Goal: Information Seeking & Learning: Find specific fact

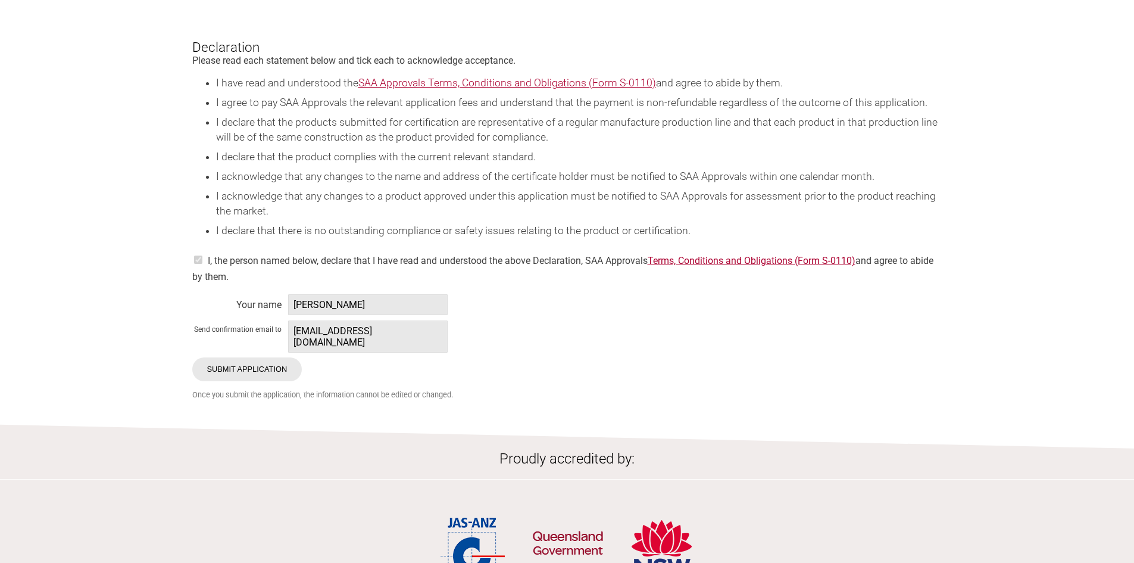
scroll to position [2084, 0]
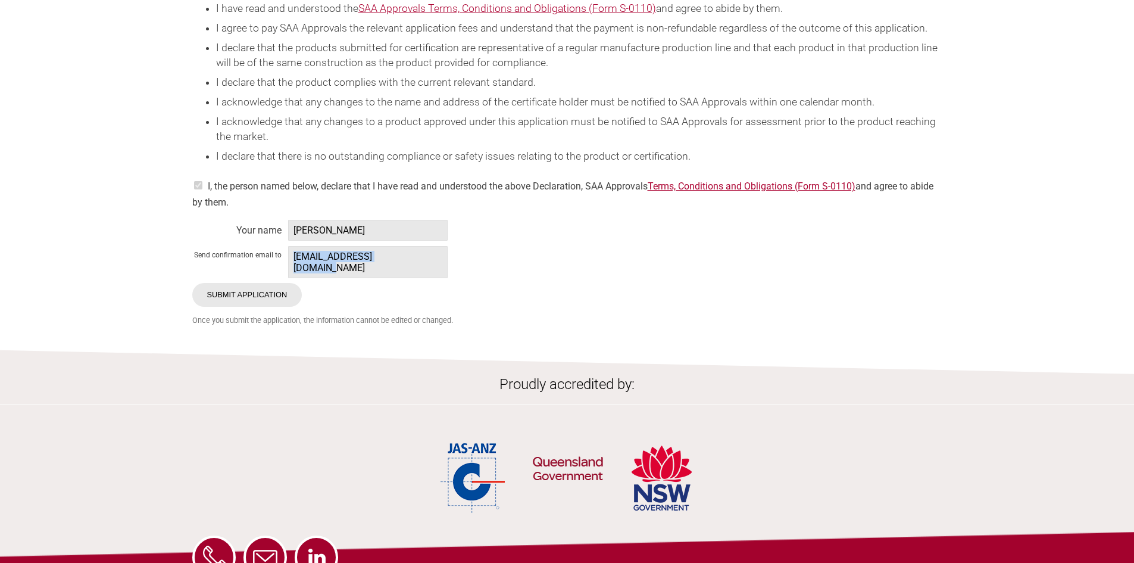
drag, startPoint x: 416, startPoint y: 287, endPoint x: 286, endPoint y: 289, distance: 129.8
copy span "compliance@evolt.com.au"
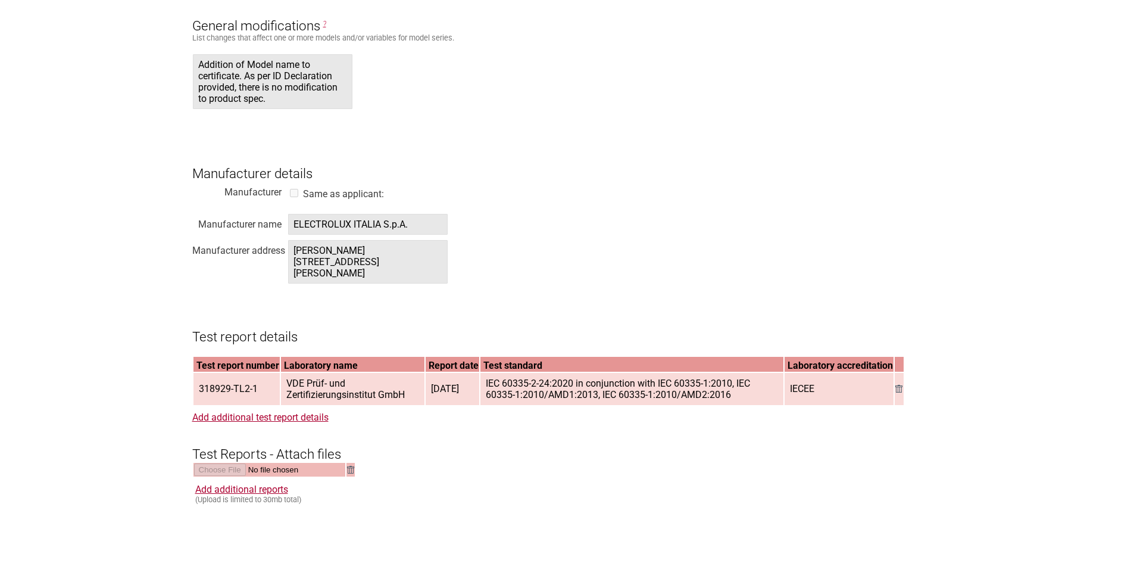
scroll to position [1310, 0]
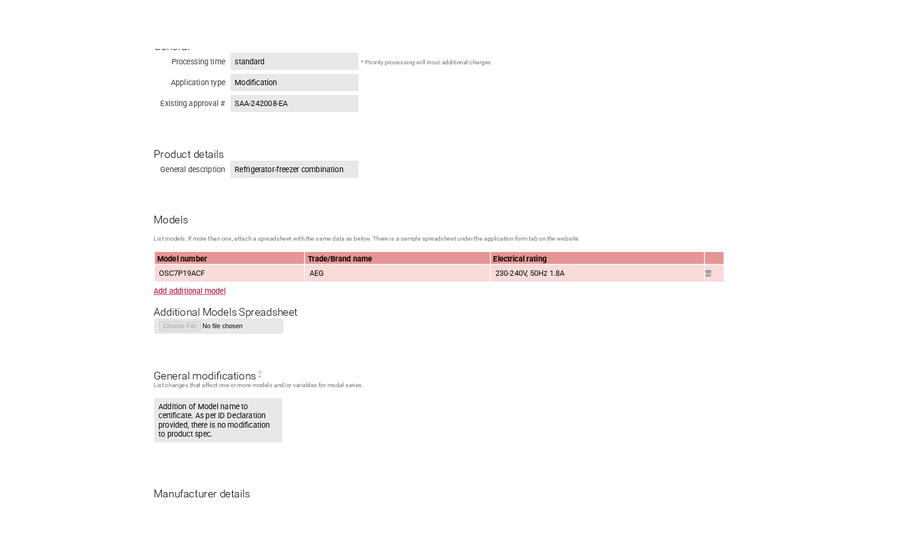
scroll to position [741, 0]
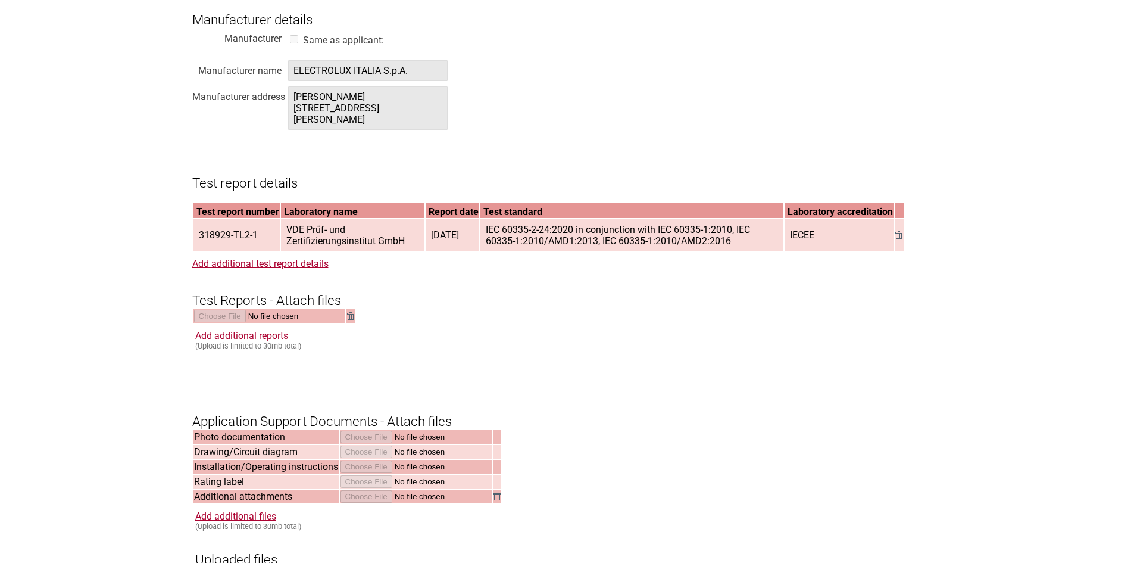
scroll to position [1012, 0]
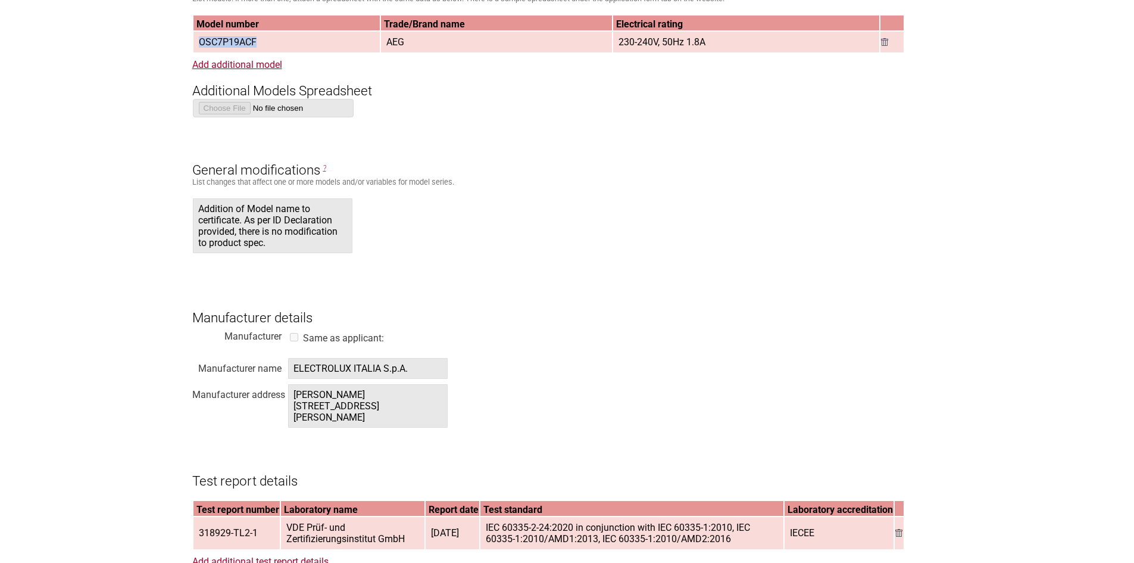
drag, startPoint x: 265, startPoint y: 39, endPoint x: 199, endPoint y: 46, distance: 66.5
click at [199, 46] on td "OSC7P19ACF" at bounding box center [286, 42] width 187 height 21
copy span "OSC7P19ACF"
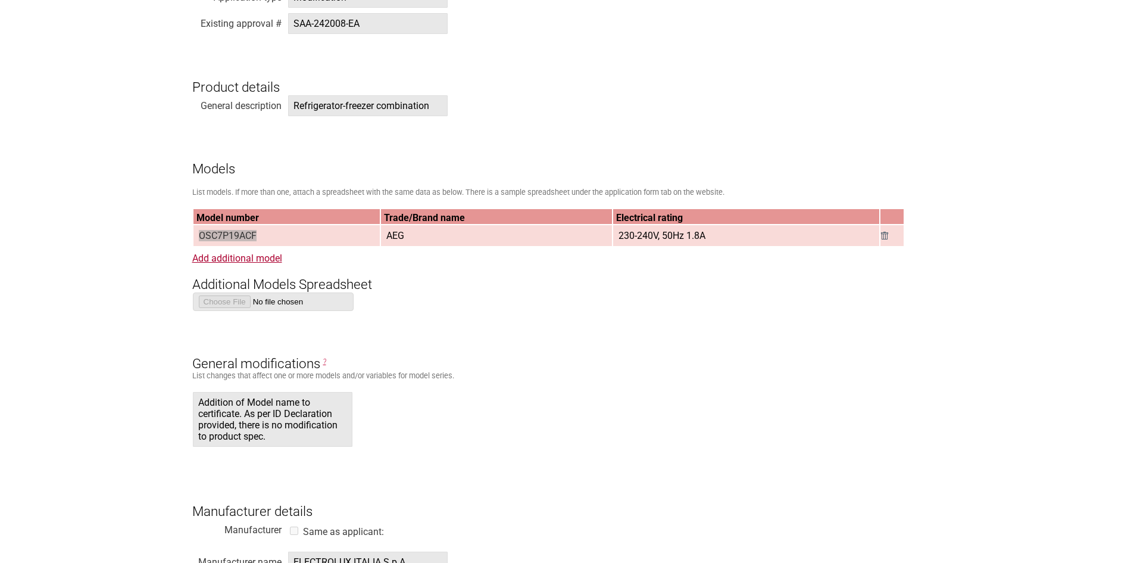
scroll to position [714, 0]
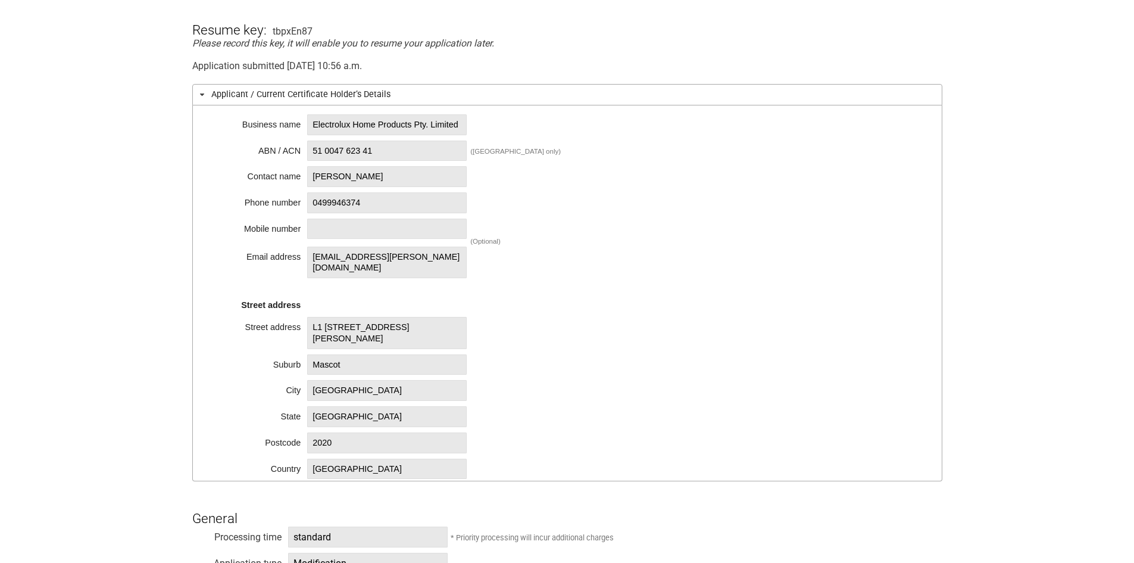
scroll to position [476, 0]
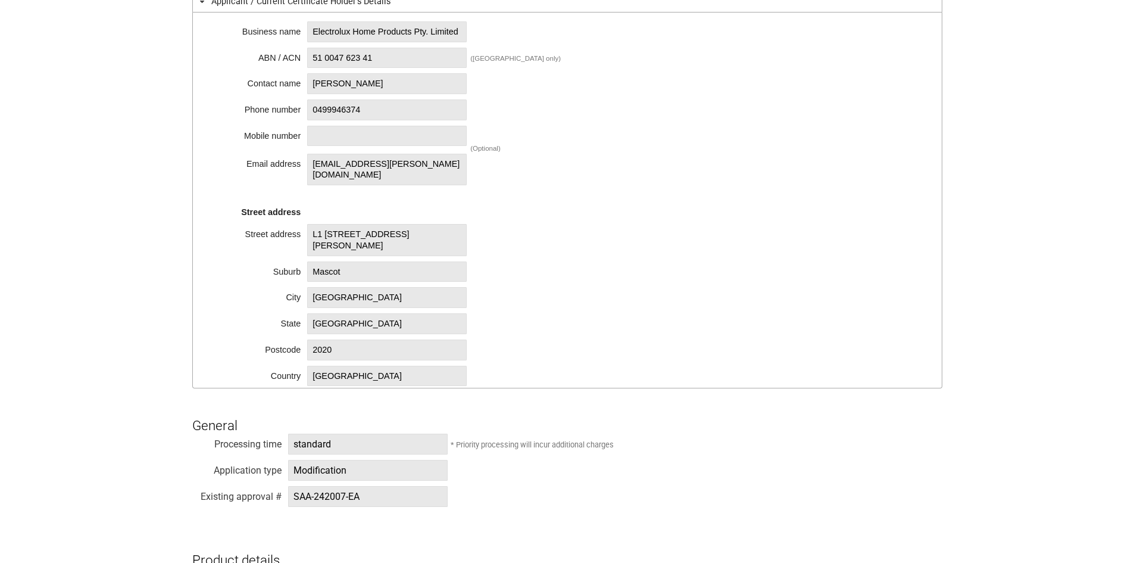
scroll to position [476, 0]
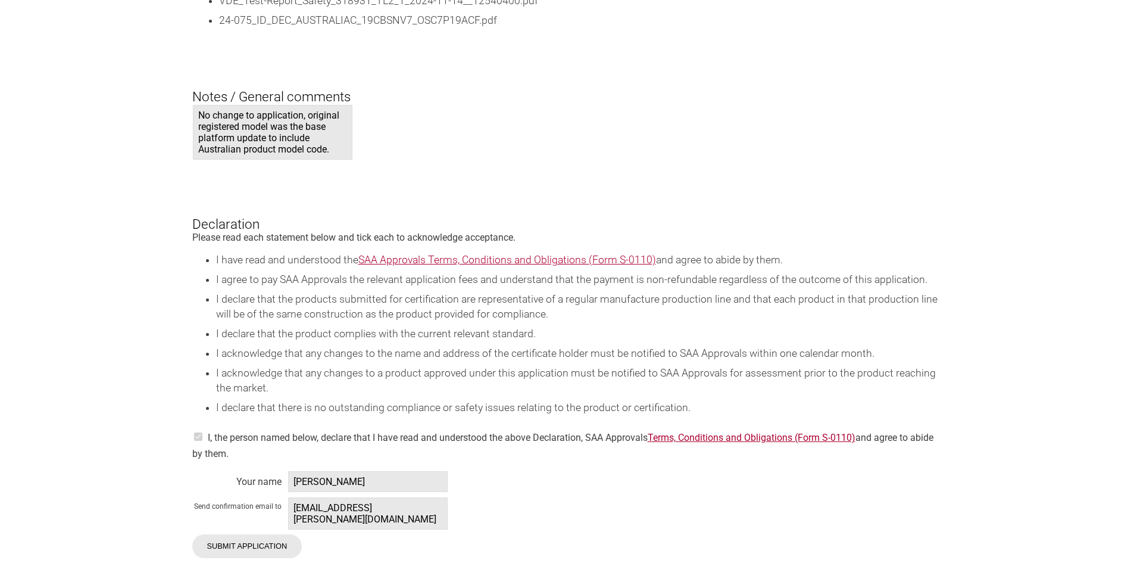
scroll to position [2084, 0]
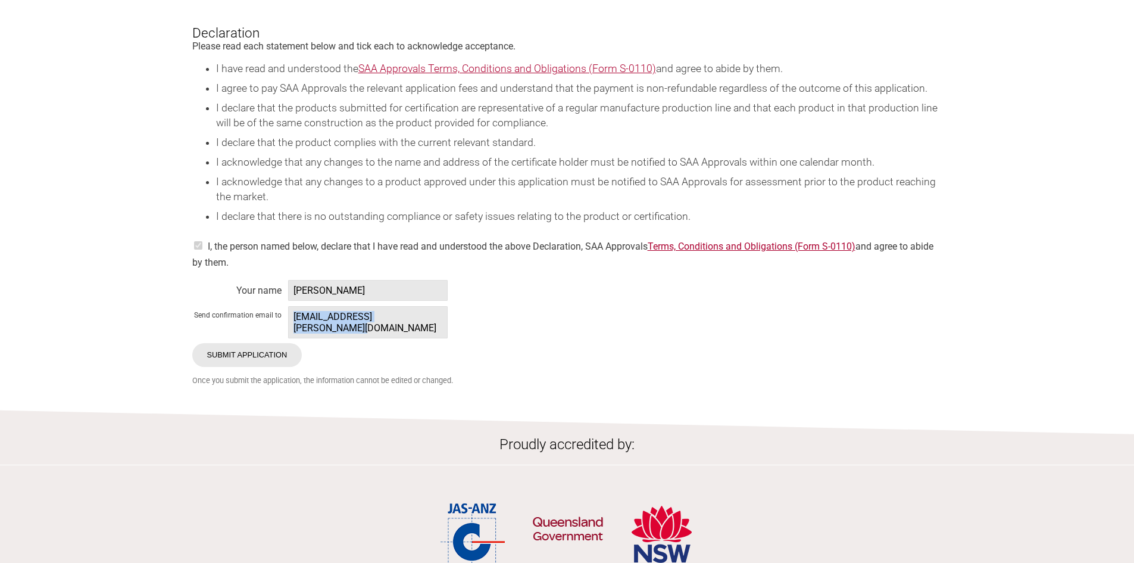
drag, startPoint x: 439, startPoint y: 313, endPoint x: 282, endPoint y: 316, distance: 157.8
copy span "[EMAIL_ADDRESS][PERSON_NAME][DOMAIN_NAME]"
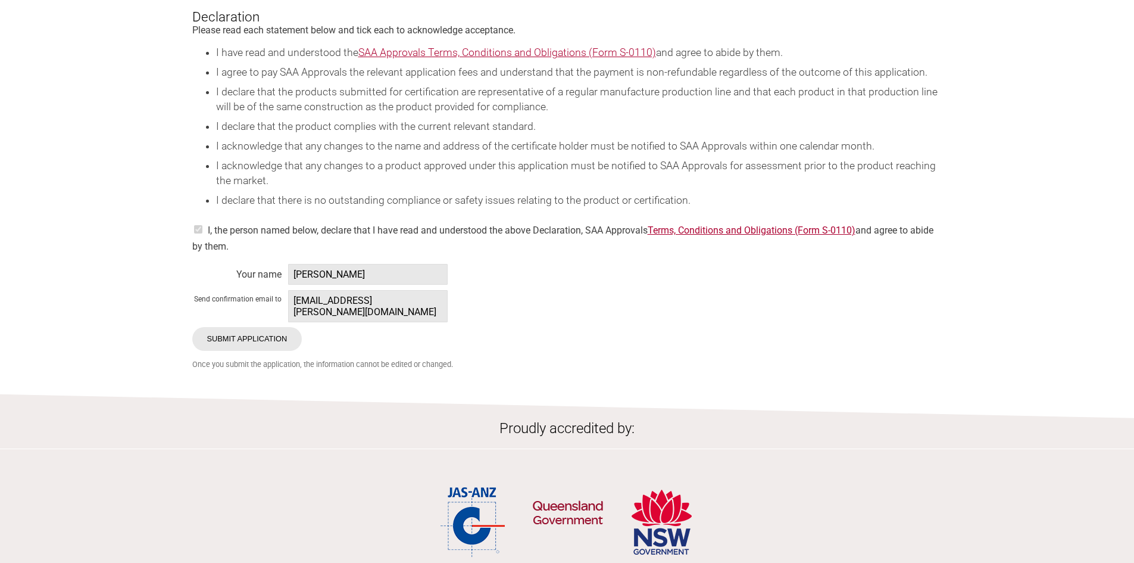
scroll to position [2143, 0]
